Goal: Information Seeking & Learning: Learn about a topic

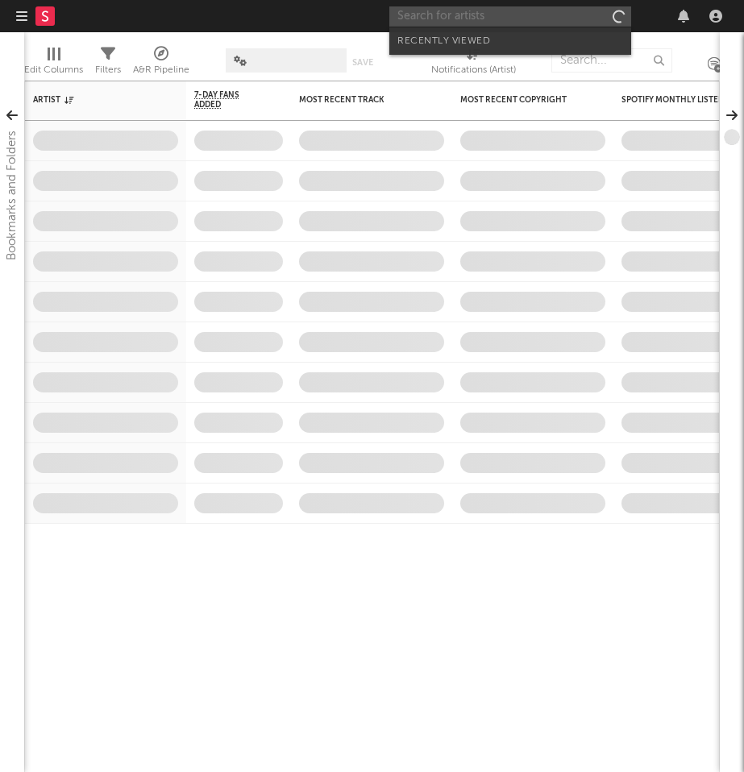
click at [535, 19] on input "text" at bounding box center [510, 16] width 242 height 20
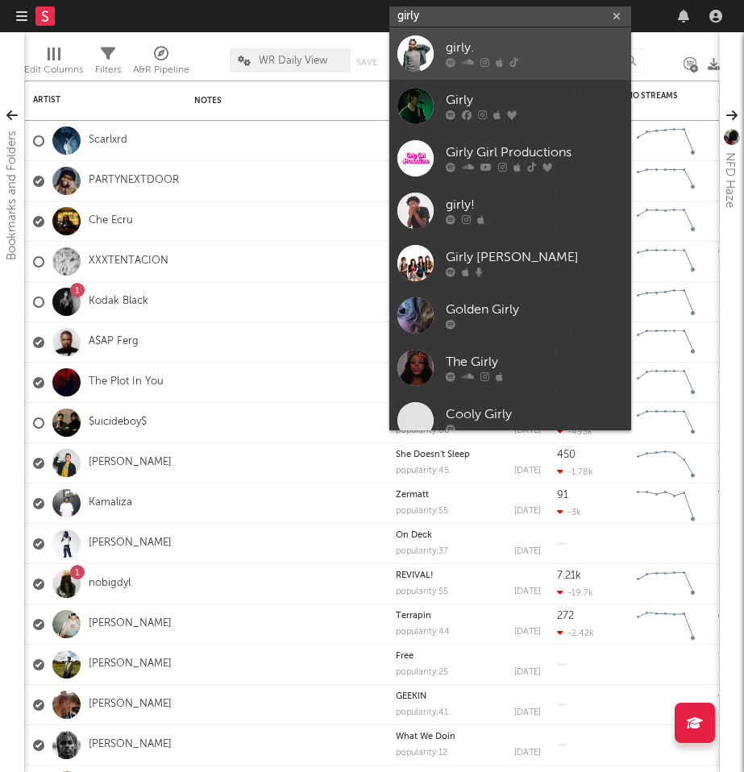
type input "girly"
click at [525, 47] on div "girly." at bounding box center [534, 48] width 177 height 19
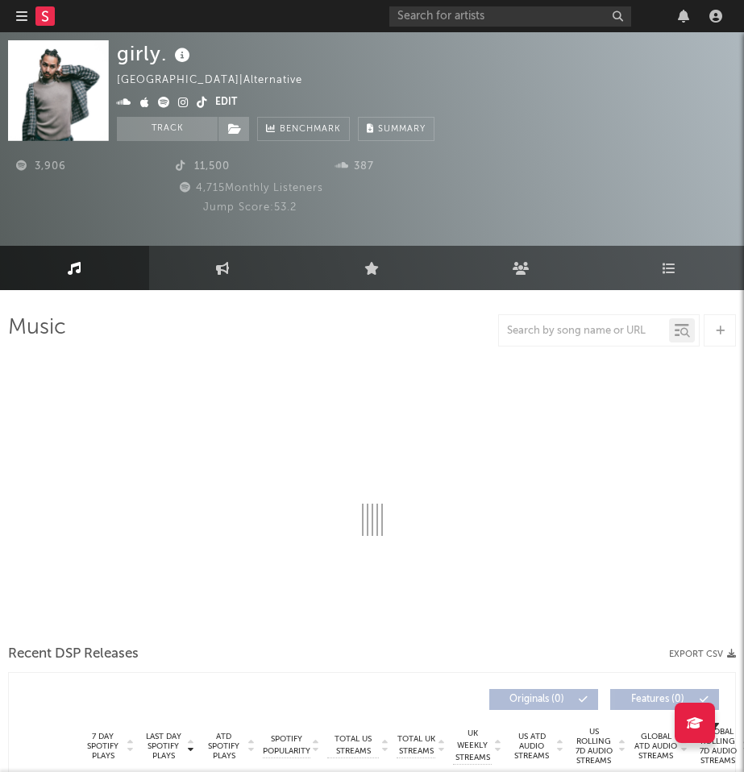
select select "1w"
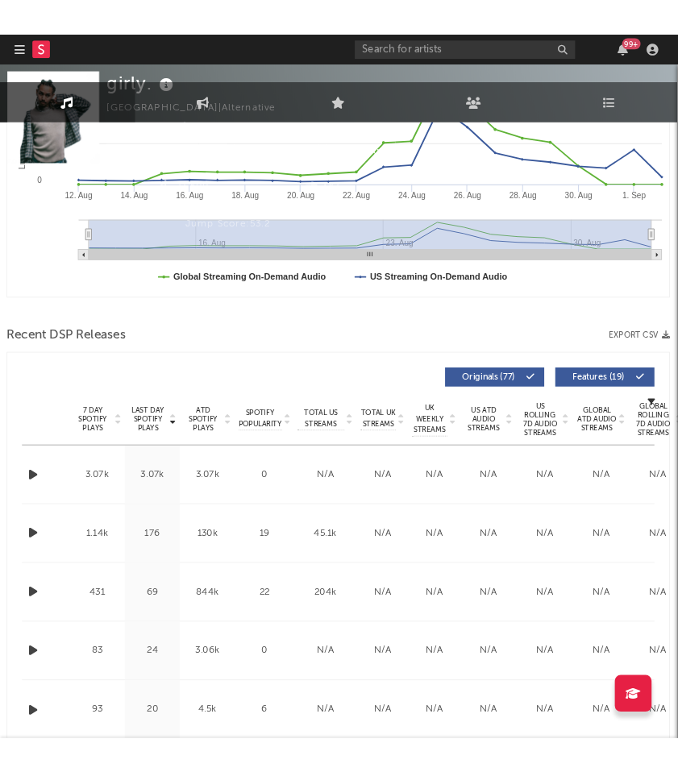
scroll to position [0, 1]
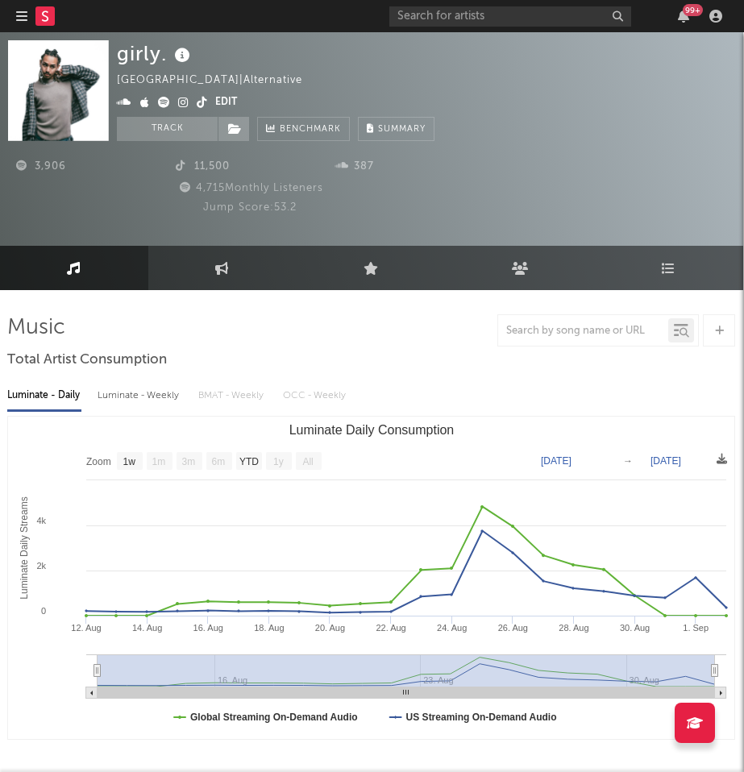
click at [182, 104] on icon at bounding box center [183, 102] width 10 height 11
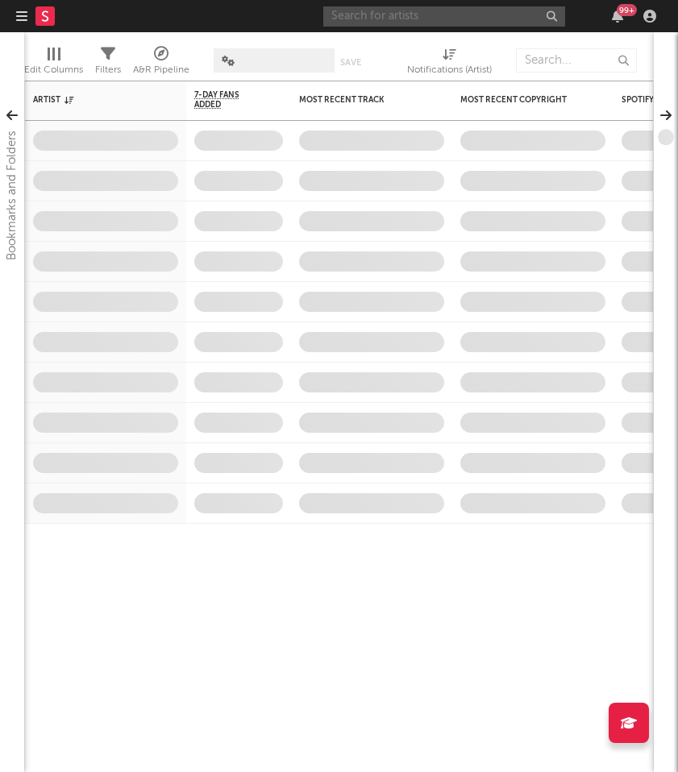
click at [410, 15] on input "text" at bounding box center [444, 16] width 242 height 20
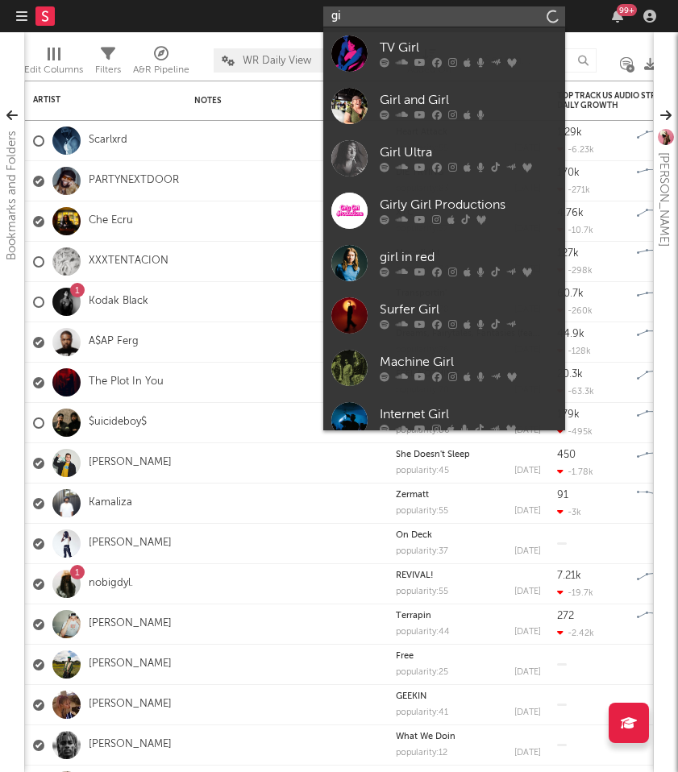
type input "g"
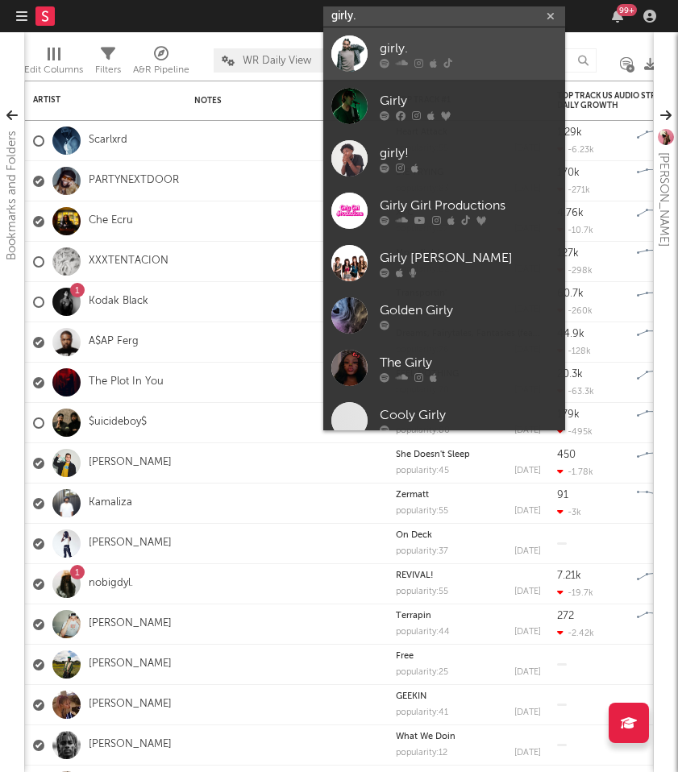
type input "girly."
click at [454, 44] on div "girly." at bounding box center [468, 48] width 177 height 19
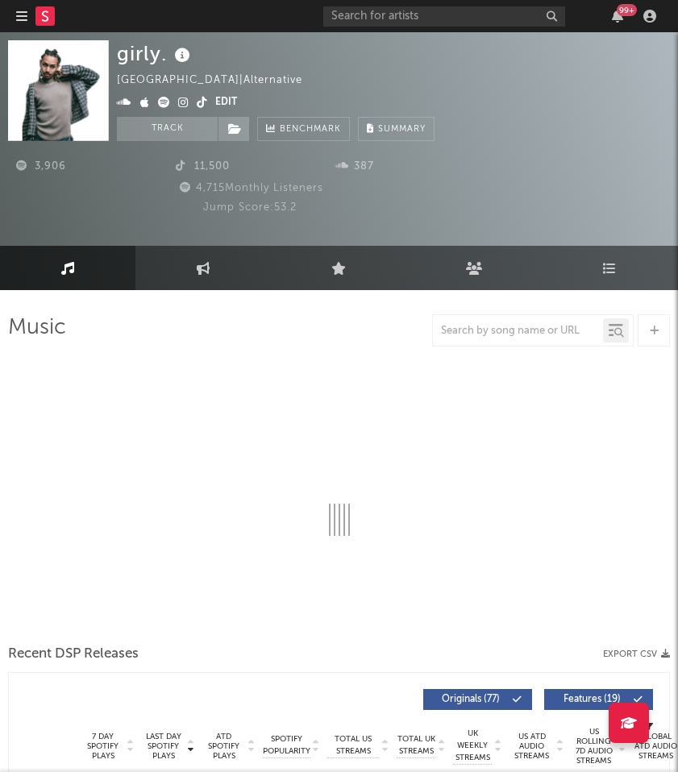
select select "1w"
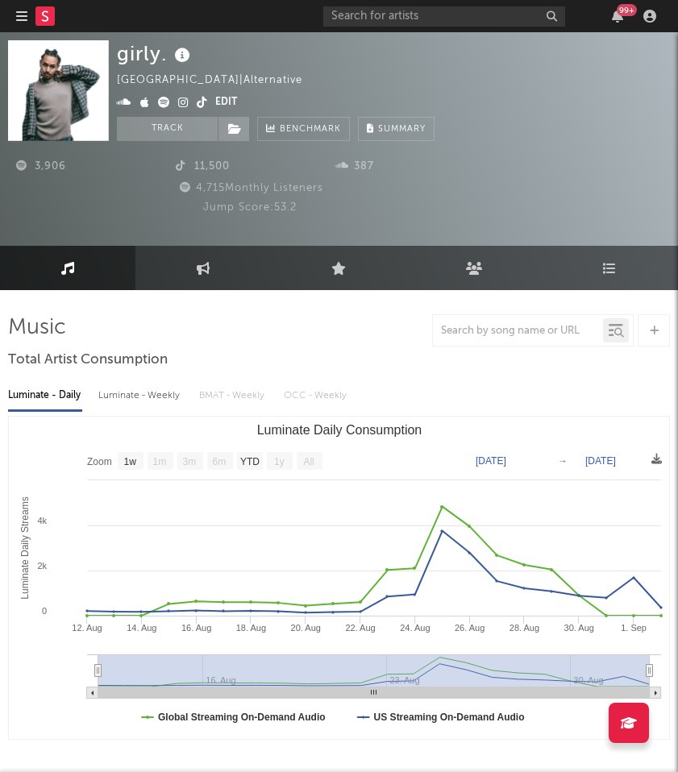
click at [203, 106] on icon at bounding box center [202, 102] width 10 height 11
